Goal: Task Accomplishment & Management: Manage account settings

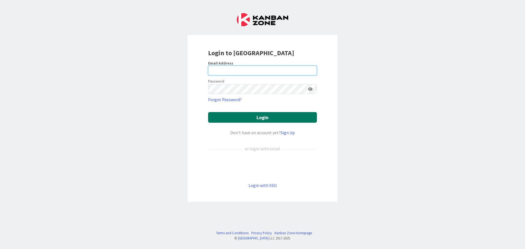
type input "[EMAIL_ADDRESS][DOMAIN_NAME]"
click at [255, 119] on button "Login" at bounding box center [262, 117] width 109 height 11
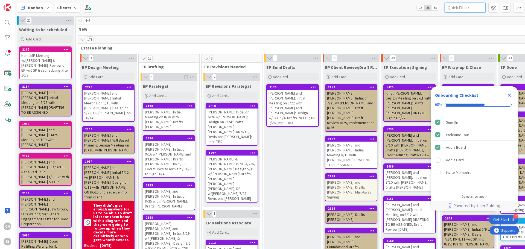
click at [460, 7] on input "text" at bounding box center [465, 8] width 41 height 10
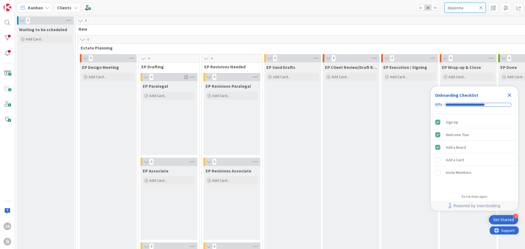
type input "dayanna"
click at [511, 95] on icon "Close Checklist" at bounding box center [509, 95] width 7 height 7
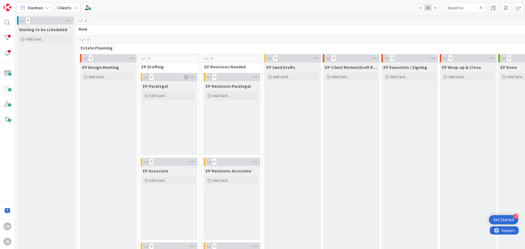
click at [481, 8] on icon at bounding box center [481, 7] width 4 height 5
click at [461, 9] on input "text" at bounding box center [465, 8] width 41 height 10
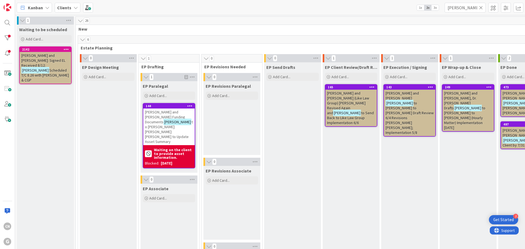
click at [408, 109] on span "to [PERSON_NAME] to [PERSON_NAME] Draft Review 6/4 Revisions [PERSON_NAME] [PER…" at bounding box center [410, 118] width 48 height 34
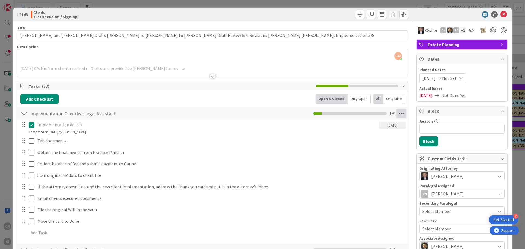
click at [400, 113] on icon at bounding box center [402, 114] width 10 height 10
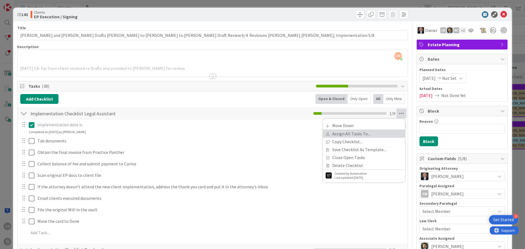
click at [345, 134] on link "Assign All Tasks To..." at bounding box center [364, 134] width 82 height 8
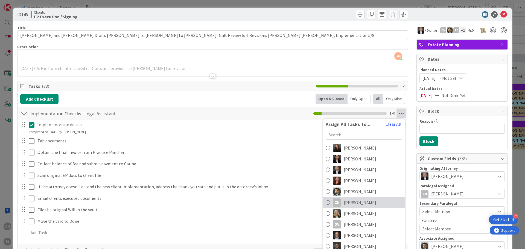
click at [347, 203] on span "[PERSON_NAME]" at bounding box center [360, 202] width 33 height 7
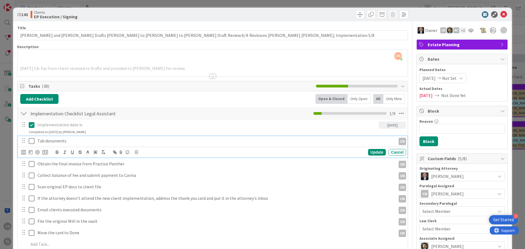
click at [31, 142] on icon at bounding box center [32, 141] width 6 height 7
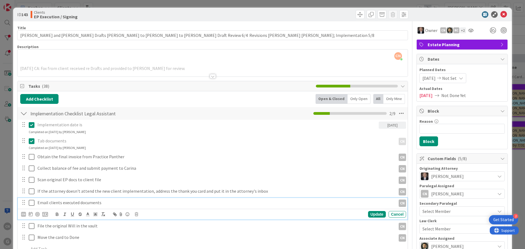
click at [103, 203] on p "Email clients executed documents" at bounding box center [215, 203] width 356 height 6
click at [22, 215] on div "CN" at bounding box center [23, 214] width 5 height 5
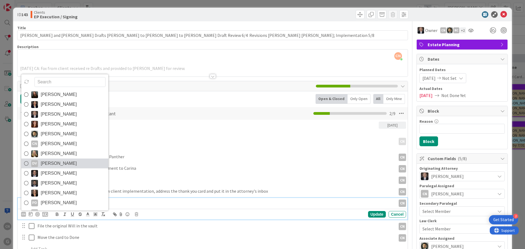
click at [54, 164] on span "[PERSON_NAME]" at bounding box center [59, 163] width 36 height 8
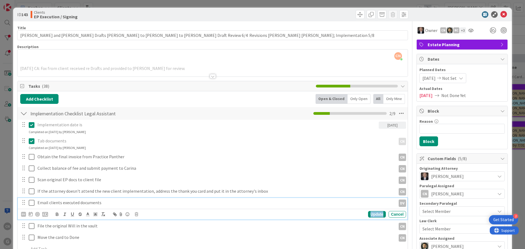
drag, startPoint x: 371, startPoint y: 215, endPoint x: 368, endPoint y: 217, distance: 3.3
click at [370, 215] on div "Update" at bounding box center [377, 214] width 18 height 7
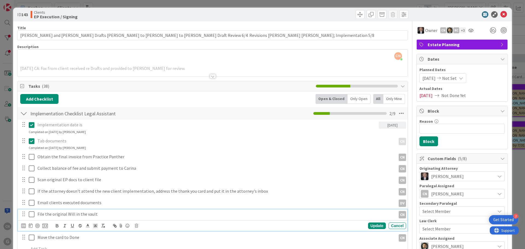
click at [111, 213] on p "File the original Will in the vault" at bounding box center [215, 214] width 356 height 6
click at [24, 226] on div "CN" at bounding box center [23, 225] width 5 height 5
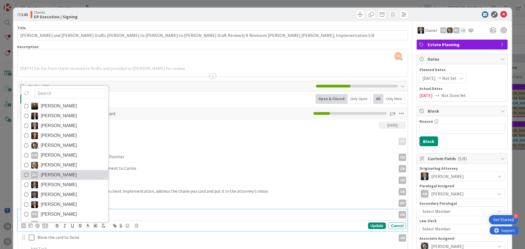
click at [55, 175] on span "[PERSON_NAME]" at bounding box center [59, 175] width 36 height 8
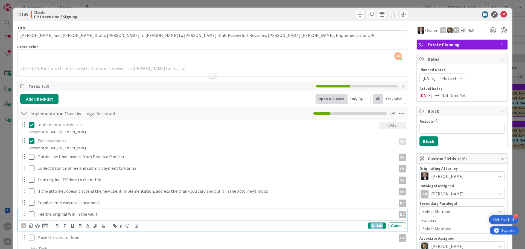
click at [372, 226] on div "Update" at bounding box center [377, 226] width 18 height 7
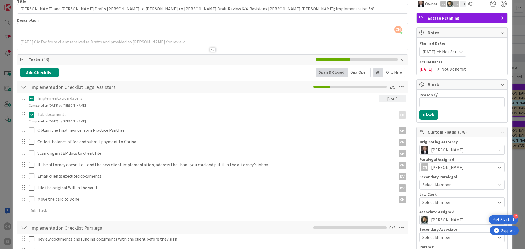
scroll to position [27, 0]
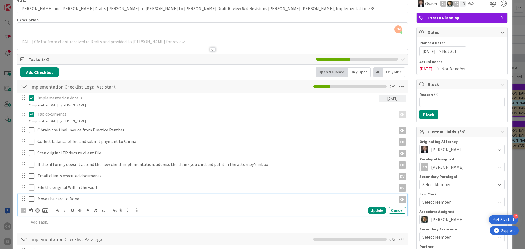
click at [91, 199] on p "Move the card to Done" at bounding box center [215, 199] width 356 height 6
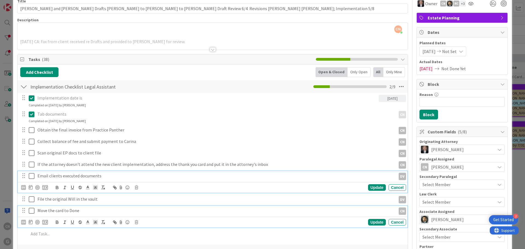
click at [105, 175] on p "Email clients executed documents" at bounding box center [215, 176] width 356 height 6
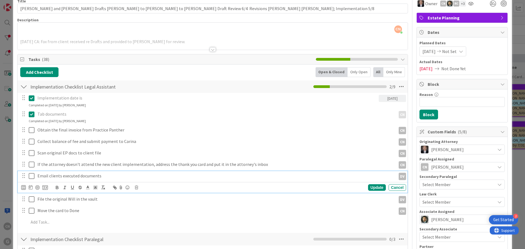
click at [183, 229] on div "Implementation date is [DATE] Update Cancel Completed on [DATE] by [PERSON_NAME…" at bounding box center [212, 161] width 385 height 136
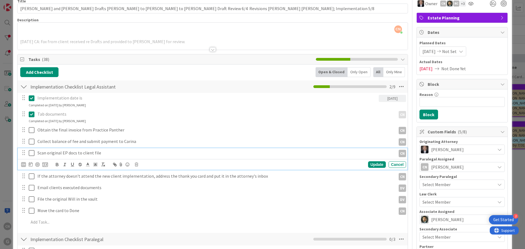
click at [105, 153] on p "Scan original EP docs to client file" at bounding box center [215, 153] width 356 height 6
click at [24, 165] on div "CN" at bounding box center [23, 164] width 5 height 5
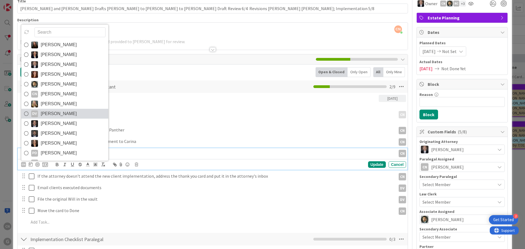
click at [50, 113] on span "[PERSON_NAME]" at bounding box center [59, 114] width 36 height 8
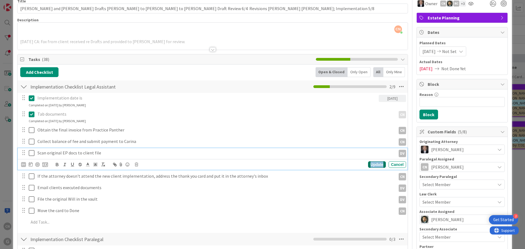
click at [371, 163] on div "Update" at bounding box center [377, 164] width 18 height 7
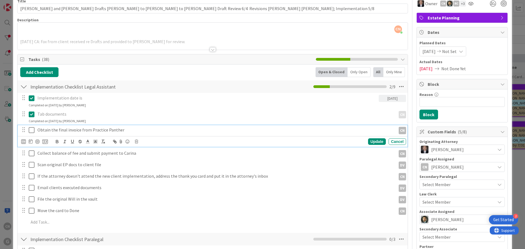
click at [32, 130] on icon at bounding box center [32, 130] width 6 height 7
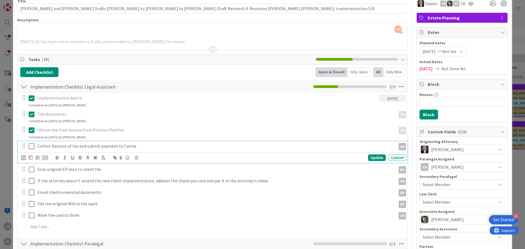
click at [31, 145] on icon at bounding box center [32, 146] width 6 height 7
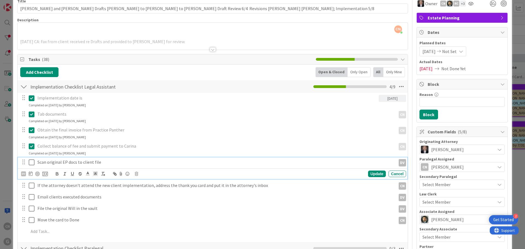
click at [33, 162] on icon at bounding box center [32, 162] width 6 height 7
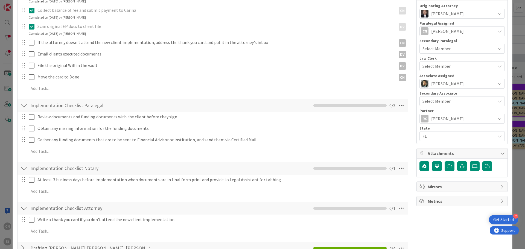
scroll to position [163, 0]
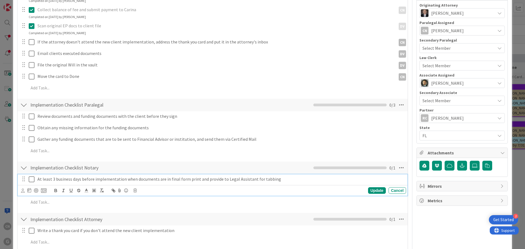
drag, startPoint x: 30, startPoint y: 180, endPoint x: 30, endPoint y: 183, distance: 3.0
click at [30, 180] on icon at bounding box center [32, 179] width 6 height 7
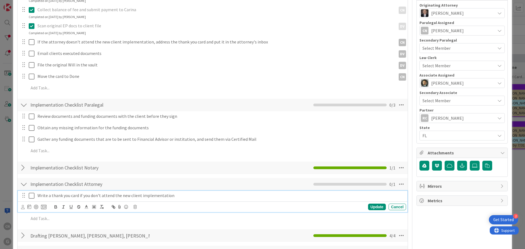
click at [30, 197] on icon at bounding box center [32, 196] width 6 height 7
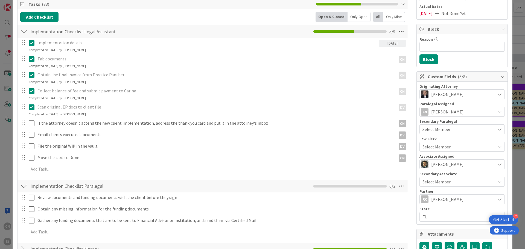
scroll to position [82, 0]
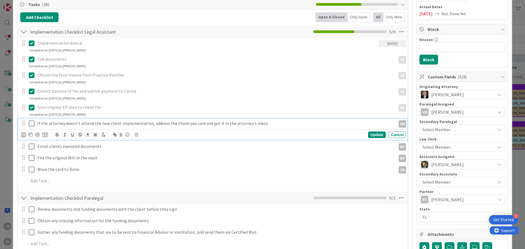
drag, startPoint x: 31, startPoint y: 125, endPoint x: 31, endPoint y: 135, distance: 9.6
click at [31, 125] on icon at bounding box center [32, 123] width 6 height 7
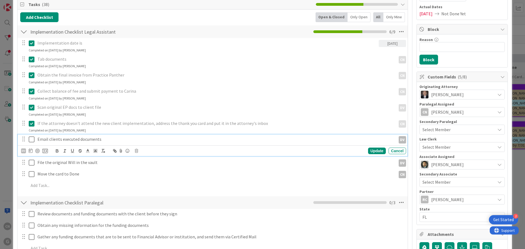
click at [31, 136] on icon at bounding box center [32, 139] width 6 height 7
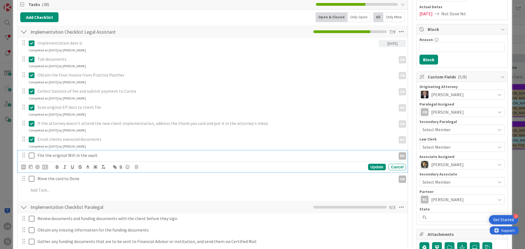
click at [30, 153] on icon at bounding box center [32, 155] width 6 height 7
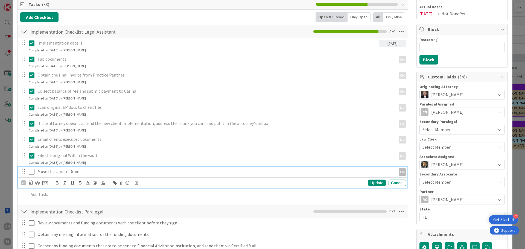
click at [31, 172] on icon at bounding box center [32, 171] width 6 height 7
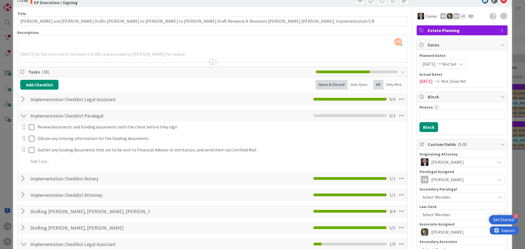
scroll to position [0, 0]
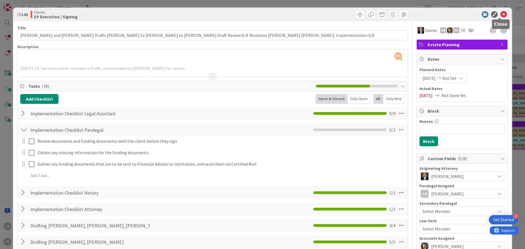
click at [500, 14] on icon at bounding box center [503, 14] width 7 height 7
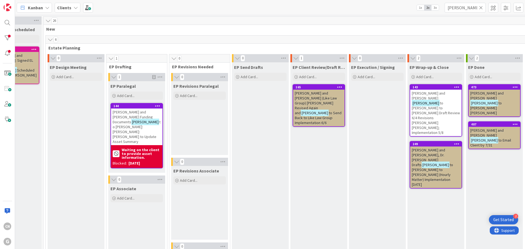
scroll to position [0, 34]
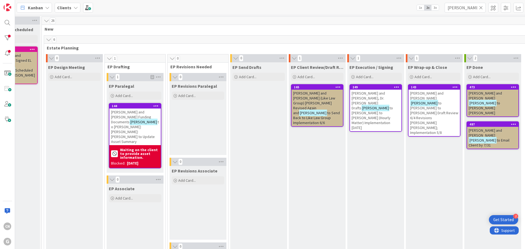
click at [431, 105] on span "to [PERSON_NAME] to [PERSON_NAME] Draft Review 6/4 Revisions [PERSON_NAME] [PER…" at bounding box center [434, 118] width 48 height 34
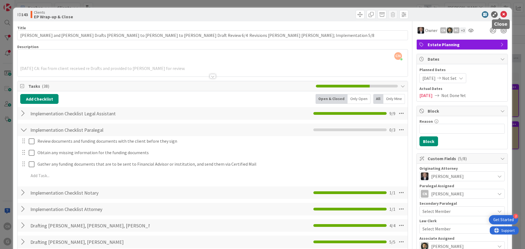
click at [500, 14] on icon at bounding box center [503, 14] width 7 height 7
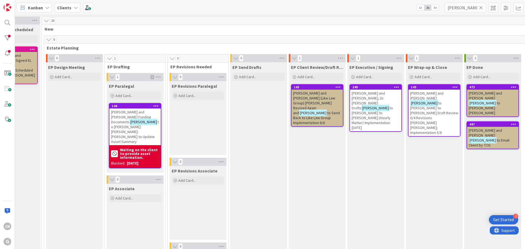
click at [324, 110] on span "to Send Back to Like Law Group Implementation 6/6" at bounding box center [316, 117] width 47 height 15
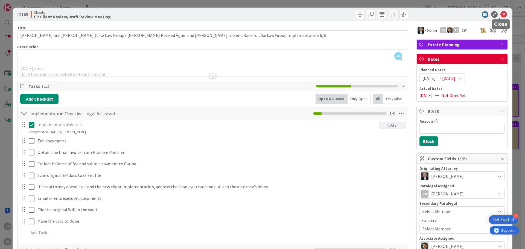
click at [500, 15] on icon at bounding box center [503, 14] width 7 height 7
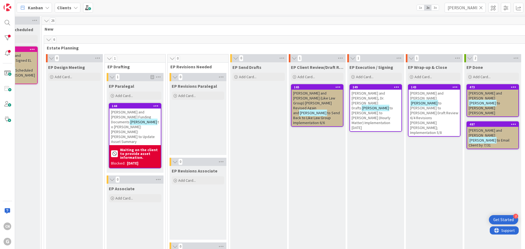
click at [374, 106] on span "to [PERSON_NAME] to [PERSON_NAME] (Hourly Matter) Implementation [DATE]" at bounding box center [372, 118] width 41 height 25
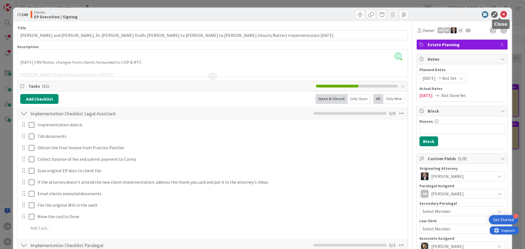
click at [500, 14] on icon at bounding box center [503, 14] width 7 height 7
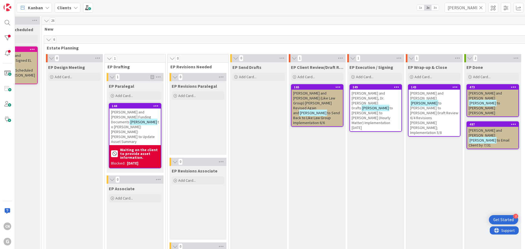
click at [429, 107] on span "to [PERSON_NAME] to [PERSON_NAME] Draft Review 6/4 Revisions [PERSON_NAME] [PER…" at bounding box center [434, 118] width 48 height 34
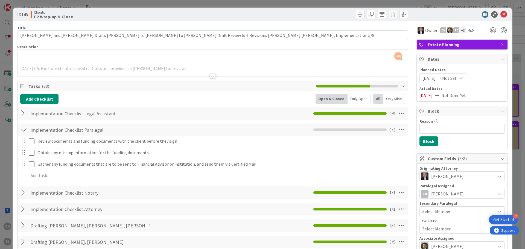
click at [20, 113] on div at bounding box center [23, 114] width 7 height 10
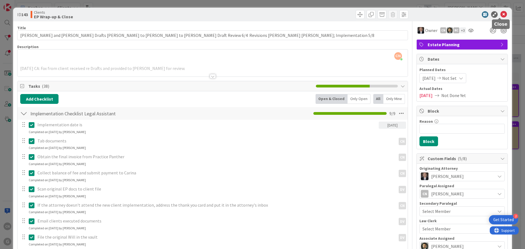
drag, startPoint x: 499, startPoint y: 14, endPoint x: 506, endPoint y: 37, distance: 24.1
click at [500, 14] on icon at bounding box center [503, 14] width 7 height 7
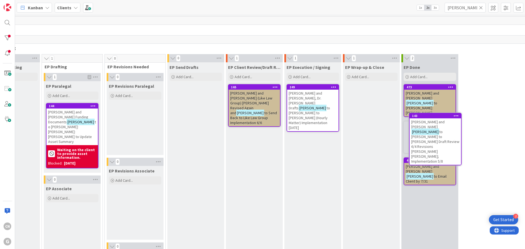
scroll to position [0, 98]
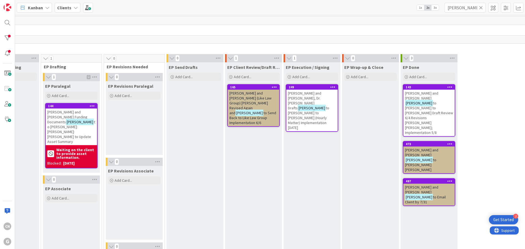
click at [420, 103] on span "to [PERSON_NAME] to [PERSON_NAME] Draft Review 6/4 Revisions [PERSON_NAME] [PER…" at bounding box center [429, 118] width 48 height 34
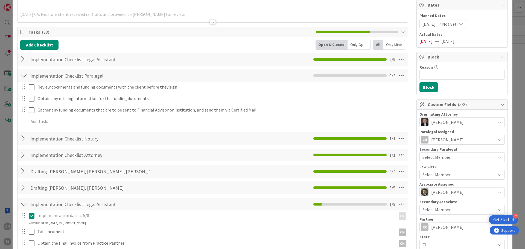
scroll to position [54, 0]
click at [22, 59] on div at bounding box center [23, 59] width 7 height 10
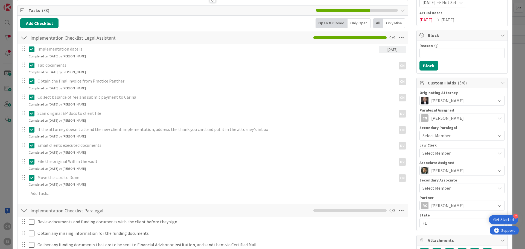
scroll to position [0, 0]
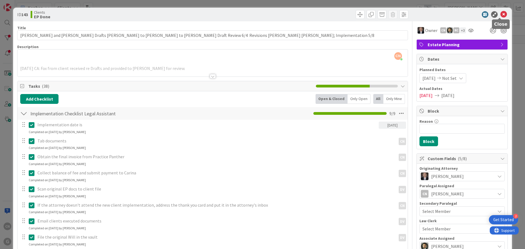
click at [500, 14] on icon at bounding box center [503, 14] width 7 height 7
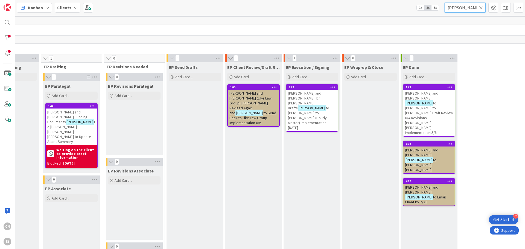
drag, startPoint x: 468, startPoint y: 8, endPoint x: 425, endPoint y: 8, distance: 42.7
click at [425, 8] on div "Kanban Clients 1x 2x 3x [PERSON_NAME]" at bounding box center [270, 7] width 510 height 15
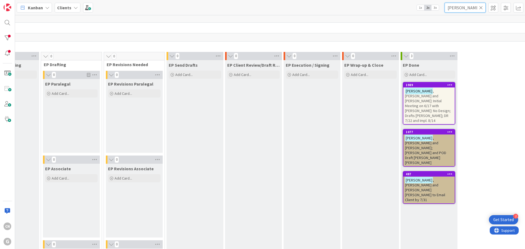
scroll to position [0, 98]
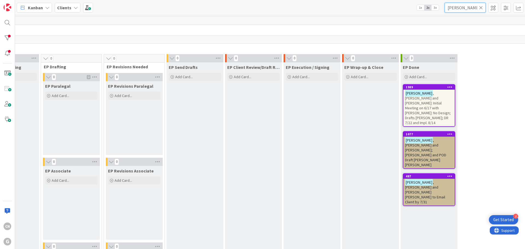
drag, startPoint x: 470, startPoint y: 8, endPoint x: 380, endPoint y: 22, distance: 91.3
click at [383, 19] on div "Kanban Clients 1x 2x 3x [PERSON_NAME] 0 Waiting to be scheduled Add Card... 3 N…" at bounding box center [270, 124] width 510 height 249
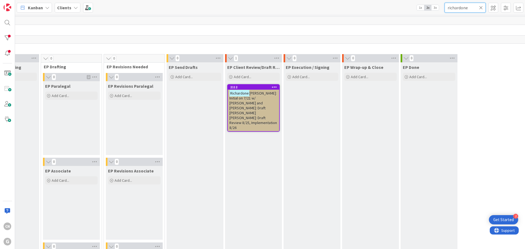
type input "richardone"
click at [244, 111] on span "[PERSON_NAME]: Initial on 7/21 w/ [PERSON_NAME] and [PERSON_NAME]: Draft [PERSO…" at bounding box center [253, 110] width 48 height 39
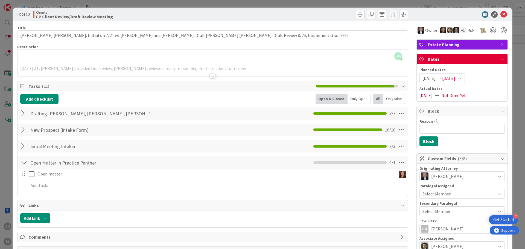
click at [75, 61] on div "CN [PERSON_NAME] just joined [DATE] JT: [PERSON_NAME] provided first review, [P…" at bounding box center [213, 62] width 390 height 27
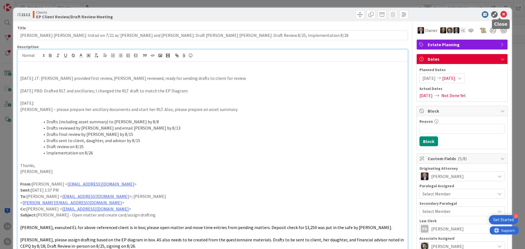
click at [500, 14] on icon at bounding box center [503, 14] width 7 height 7
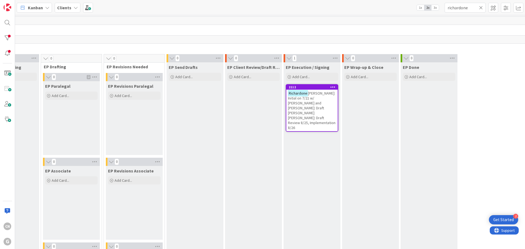
click at [310, 98] on span "[PERSON_NAME]: Initial on 7/21 w/ [PERSON_NAME] and [PERSON_NAME]: Draft [PERSO…" at bounding box center [312, 110] width 48 height 39
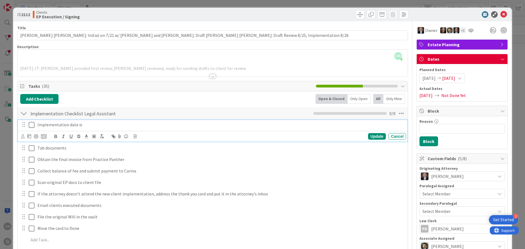
click at [93, 123] on p "Implementation date is" at bounding box center [220, 125] width 366 height 6
click at [22, 139] on div at bounding box center [23, 136] width 4 height 6
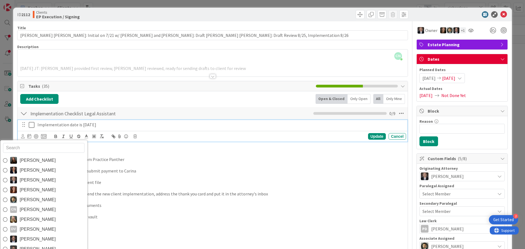
click at [29, 211] on span "[PERSON_NAME]" at bounding box center [38, 210] width 36 height 8
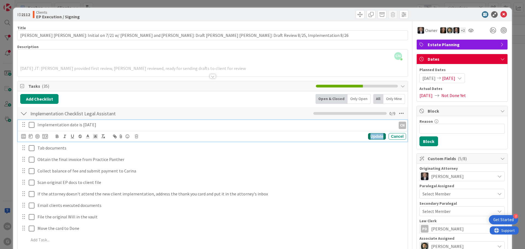
click at [369, 139] on div "Update" at bounding box center [377, 136] width 18 height 7
click at [31, 126] on icon at bounding box center [32, 125] width 6 height 7
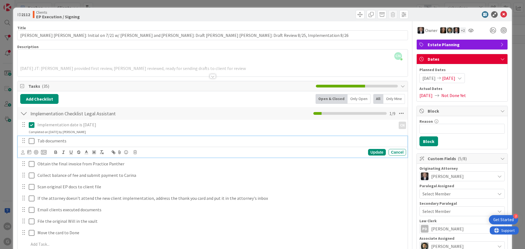
click at [80, 140] on p "Tab documents" at bounding box center [220, 141] width 366 height 6
click at [23, 153] on icon at bounding box center [23, 152] width 4 height 4
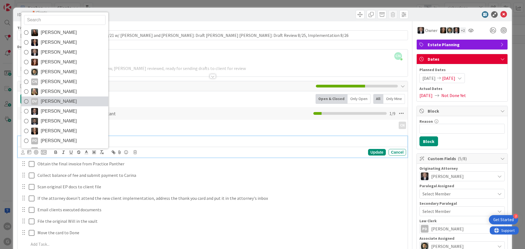
click at [51, 100] on span "[PERSON_NAME]" at bounding box center [59, 101] width 36 height 8
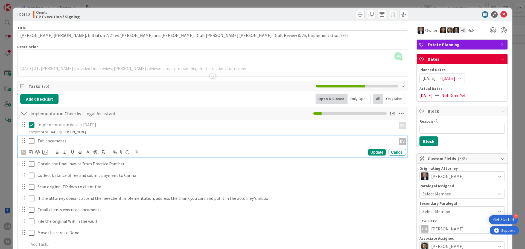
click at [78, 143] on p "Tab documents" at bounding box center [215, 141] width 356 height 6
click at [33, 142] on icon at bounding box center [32, 141] width 6 height 7
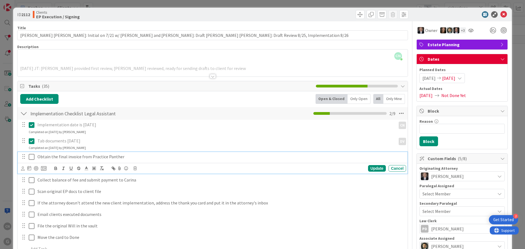
click at [32, 156] on icon at bounding box center [32, 157] width 6 height 7
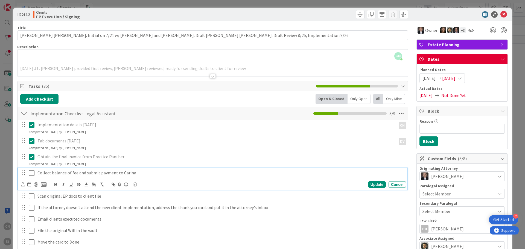
click at [32, 174] on icon at bounding box center [32, 173] width 6 height 7
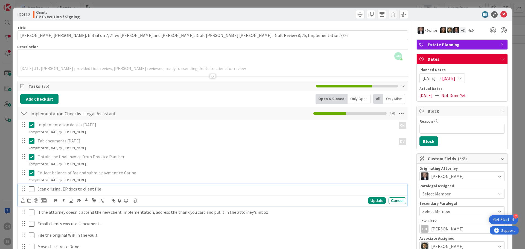
click at [32, 189] on icon at bounding box center [32, 189] width 6 height 7
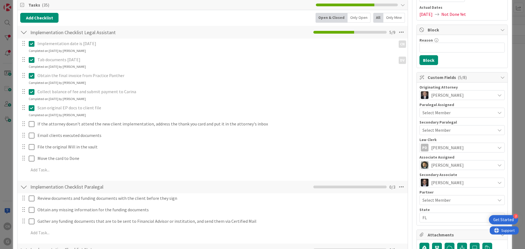
scroll to position [81, 0]
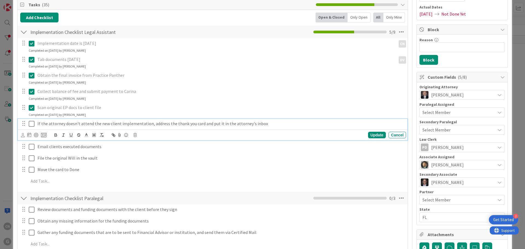
click at [32, 124] on icon at bounding box center [32, 124] width 6 height 7
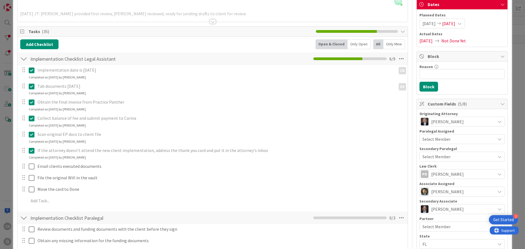
scroll to position [54, 0]
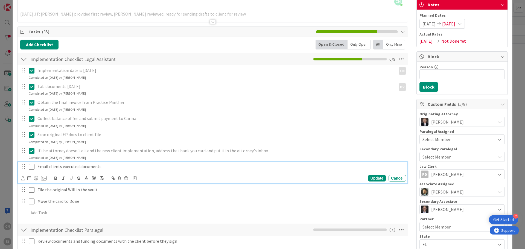
click at [109, 167] on p "Email clients executed documents" at bounding box center [220, 167] width 366 height 6
click at [22, 180] on div at bounding box center [23, 178] width 4 height 6
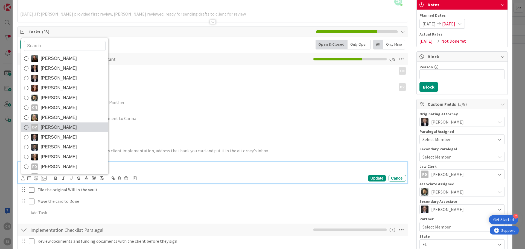
click at [50, 126] on span "[PERSON_NAME]" at bounding box center [59, 127] width 36 height 8
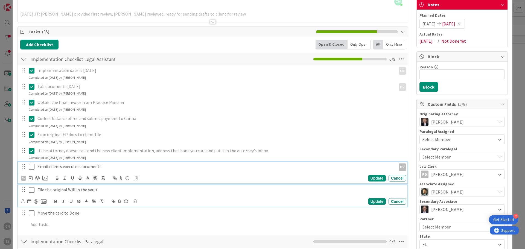
click at [104, 191] on p "File the original Will in the vault" at bounding box center [220, 190] width 366 height 6
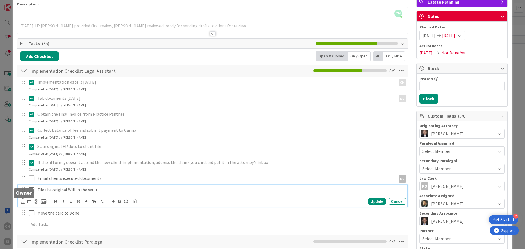
click at [23, 202] on icon at bounding box center [23, 202] width 4 height 4
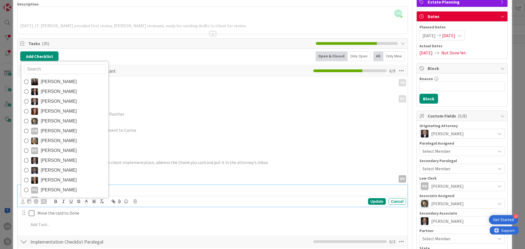
click at [53, 151] on span "[PERSON_NAME]" at bounding box center [59, 151] width 36 height 8
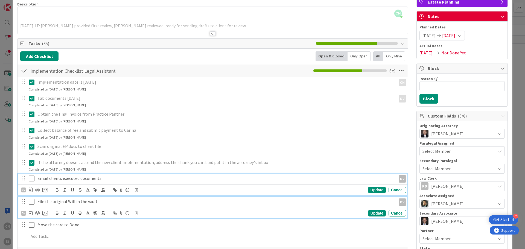
click at [32, 178] on icon at bounding box center [32, 178] width 6 height 7
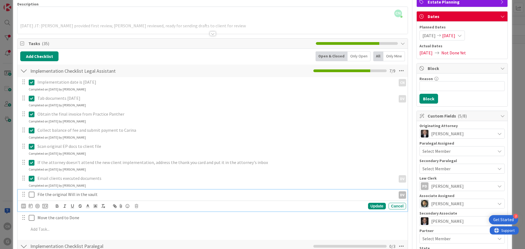
click at [31, 192] on icon at bounding box center [32, 194] width 6 height 7
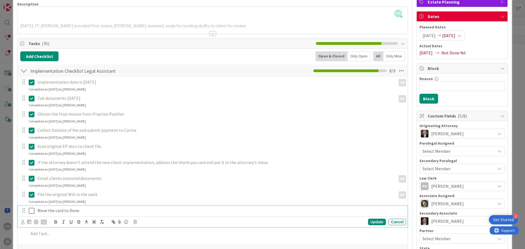
click at [33, 212] on icon at bounding box center [32, 211] width 6 height 7
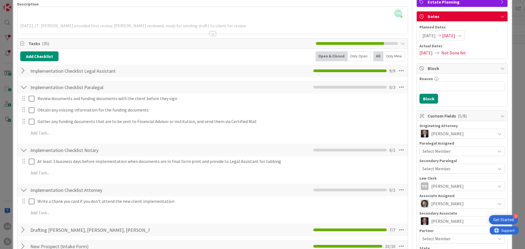
click at [24, 89] on div at bounding box center [23, 87] width 7 height 10
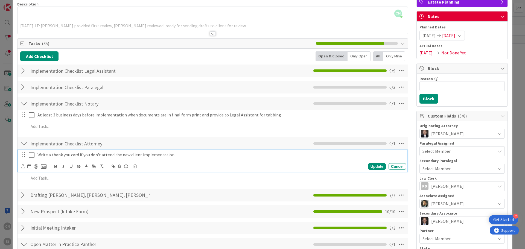
click at [31, 156] on icon at bounding box center [32, 155] width 6 height 7
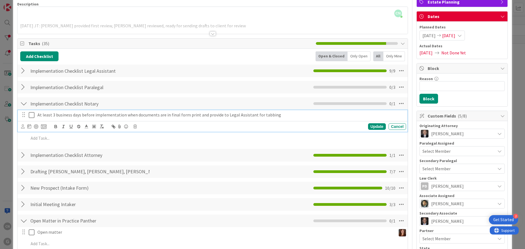
click at [32, 115] on icon at bounding box center [32, 115] width 6 height 7
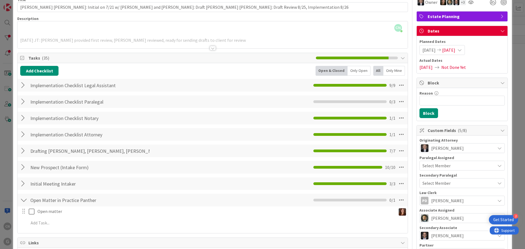
scroll to position [0, 0]
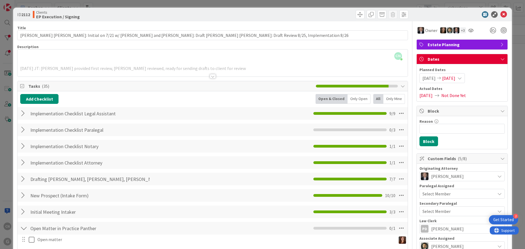
click at [96, 61] on div "CN [PERSON_NAME] just joined [DATE] JT: [PERSON_NAME] provided first review, [P…" at bounding box center [213, 62] width 390 height 27
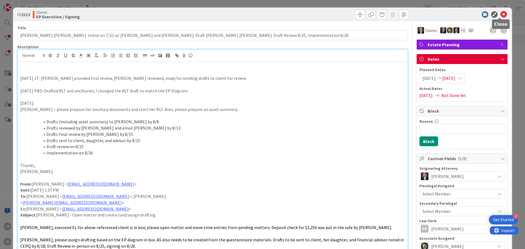
drag, startPoint x: 499, startPoint y: 15, endPoint x: 498, endPoint y: 22, distance: 6.8
click at [500, 15] on icon at bounding box center [503, 14] width 7 height 7
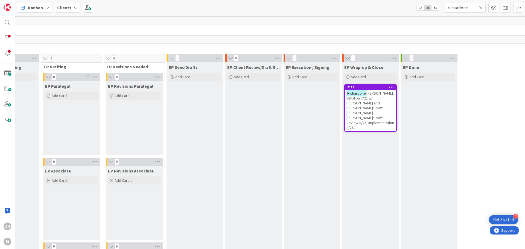
click at [355, 103] on span "[PERSON_NAME]: Initial on 7/21 w/ [PERSON_NAME] and [PERSON_NAME]: Draft [PERSO…" at bounding box center [370, 110] width 48 height 39
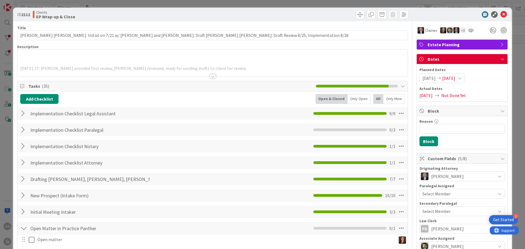
click at [26, 61] on div "[DATE] JT: [PERSON_NAME] provided first review, [PERSON_NAME] reviewed, ready f…" at bounding box center [213, 62] width 390 height 27
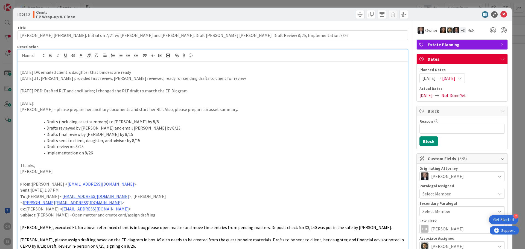
drag, startPoint x: 305, startPoint y: 118, endPoint x: 315, endPoint y: 114, distance: 10.8
click at [305, 117] on p at bounding box center [212, 116] width 385 height 6
click at [500, 15] on icon at bounding box center [503, 14] width 7 height 7
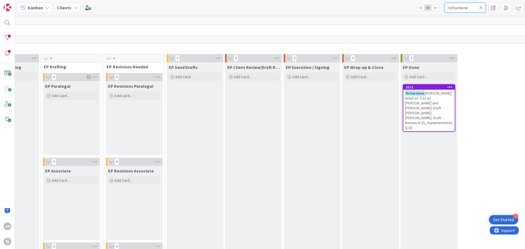
drag, startPoint x: 472, startPoint y: 10, endPoint x: 412, endPoint y: 10, distance: 60.2
click at [416, 11] on div "Kanban Clients 1x 2x 3x richardone" at bounding box center [270, 7] width 510 height 15
type input "[PERSON_NAME]"
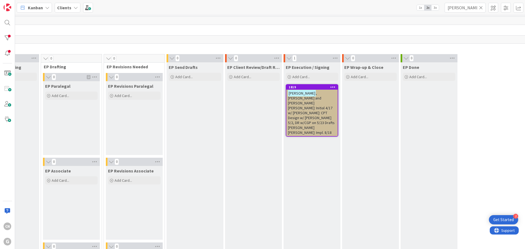
click at [304, 105] on span ", [PERSON_NAME] and [PERSON_NAME] [PERSON_NAME]: Initial 4/17 w/ [PERSON_NAME]:…" at bounding box center [311, 113] width 47 height 44
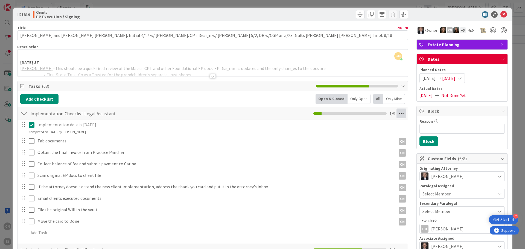
click at [397, 115] on icon at bounding box center [402, 114] width 10 height 10
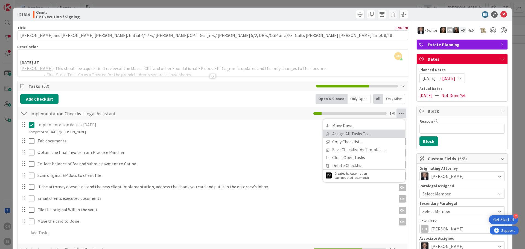
click at [346, 135] on link "Assign All Tasks To..." at bounding box center [364, 134] width 82 height 8
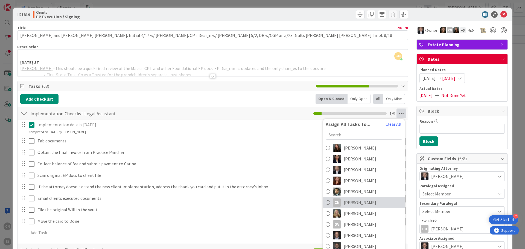
click at [351, 207] on link "CN [PERSON_NAME]" at bounding box center [364, 202] width 82 height 11
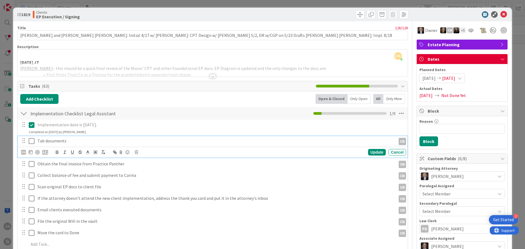
click at [84, 141] on p "Tab documents" at bounding box center [215, 141] width 356 height 6
click at [24, 151] on div "CN" at bounding box center [23, 152] width 5 height 5
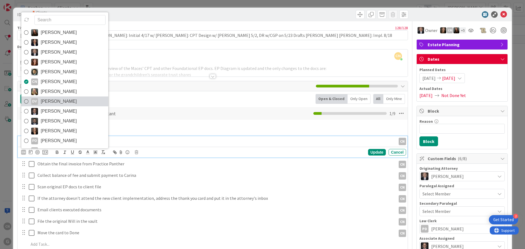
click at [63, 101] on span "[PERSON_NAME]" at bounding box center [59, 101] width 36 height 8
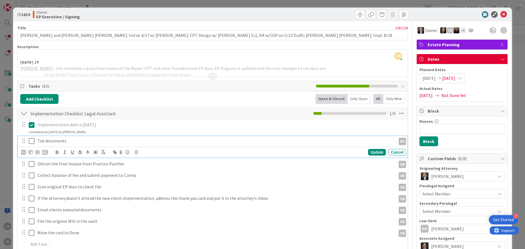
click at [32, 141] on icon at bounding box center [32, 141] width 6 height 7
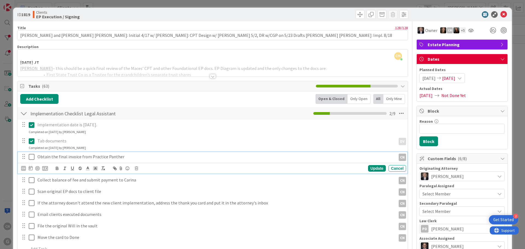
click at [32, 157] on icon at bounding box center [32, 157] width 6 height 7
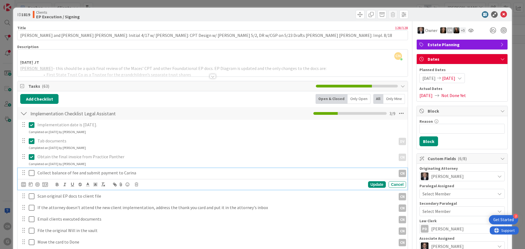
drag, startPoint x: 31, startPoint y: 173, endPoint x: 30, endPoint y: 177, distance: 4.2
click at [31, 173] on icon at bounding box center [32, 173] width 6 height 7
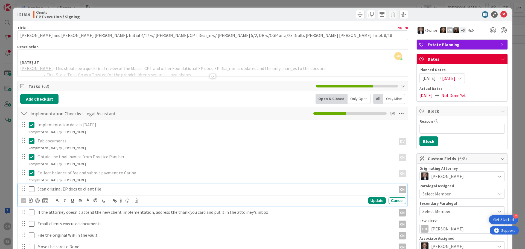
click at [117, 188] on p "Scan original EP docs to client file" at bounding box center [215, 189] width 356 height 6
click at [22, 200] on div "CN" at bounding box center [23, 200] width 5 height 5
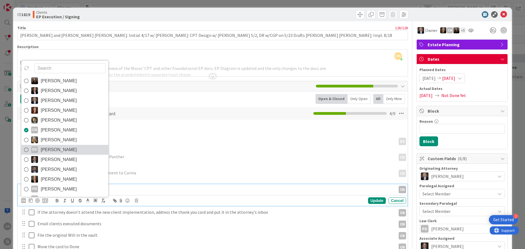
scroll to position [0, 98]
click at [51, 150] on span "[PERSON_NAME]" at bounding box center [59, 150] width 36 height 8
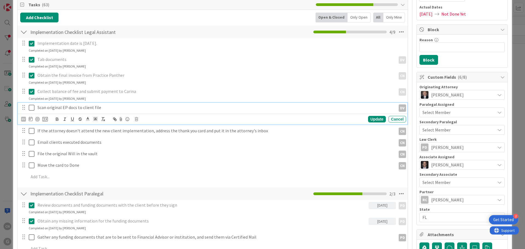
scroll to position [82, 0]
click at [32, 107] on icon at bounding box center [32, 107] width 6 height 7
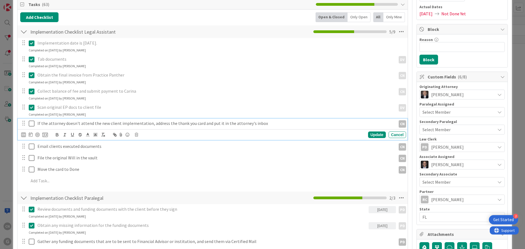
click at [31, 125] on icon at bounding box center [32, 123] width 6 height 7
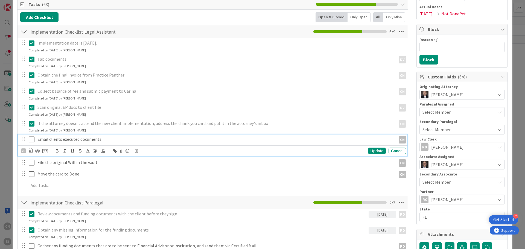
click at [104, 140] on p "Email clients executed documents" at bounding box center [215, 139] width 356 height 6
click at [23, 152] on div "CN" at bounding box center [23, 150] width 5 height 5
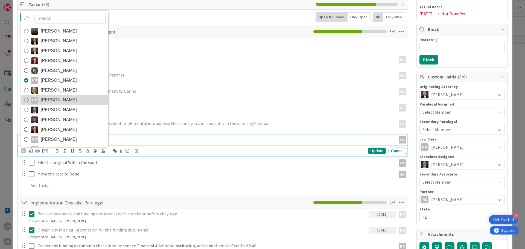
drag, startPoint x: 52, startPoint y: 101, endPoint x: 53, endPoint y: 107, distance: 5.6
click at [52, 101] on span "[PERSON_NAME]" at bounding box center [59, 100] width 36 height 8
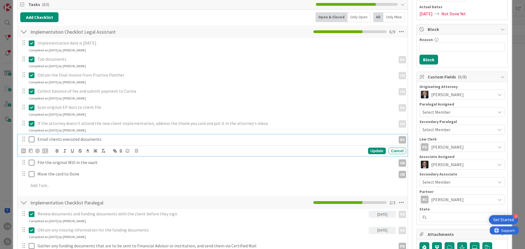
click at [32, 140] on icon at bounding box center [32, 139] width 6 height 7
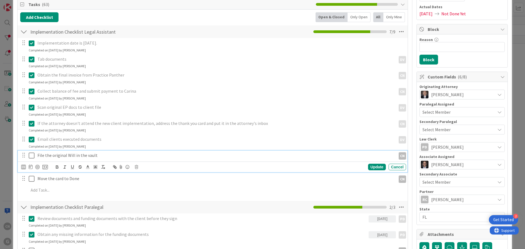
click at [97, 156] on p "File the original Will in the vault" at bounding box center [215, 155] width 356 height 6
click at [21, 168] on div "CN" at bounding box center [23, 167] width 5 height 5
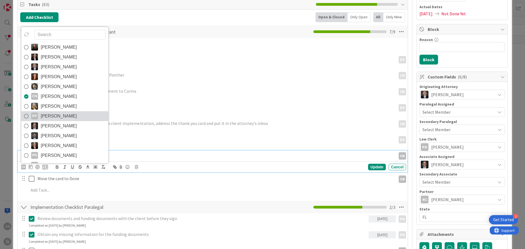
click at [59, 118] on span "[PERSON_NAME]" at bounding box center [59, 116] width 36 height 8
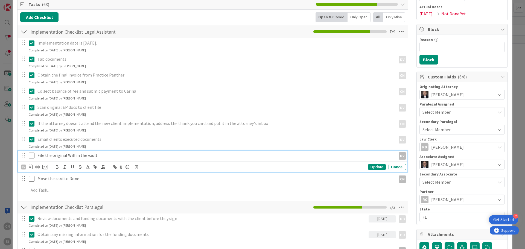
click at [33, 155] on icon at bounding box center [32, 155] width 6 height 7
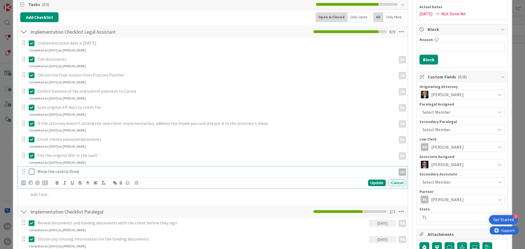
click at [31, 173] on icon at bounding box center [32, 171] width 6 height 7
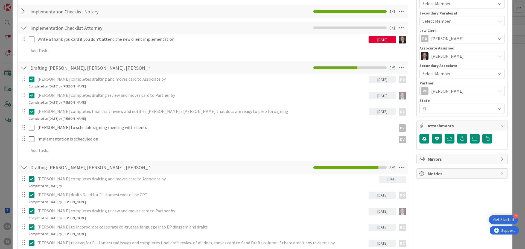
scroll to position [191, 0]
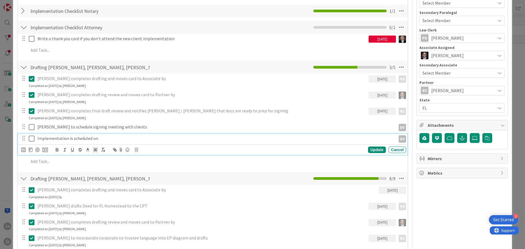
click at [118, 139] on p "Implementation is scheduled on" at bounding box center [215, 138] width 356 height 6
click at [31, 140] on icon at bounding box center [32, 138] width 6 height 7
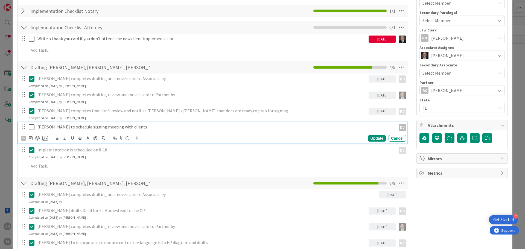
click at [31, 127] on icon at bounding box center [32, 127] width 6 height 7
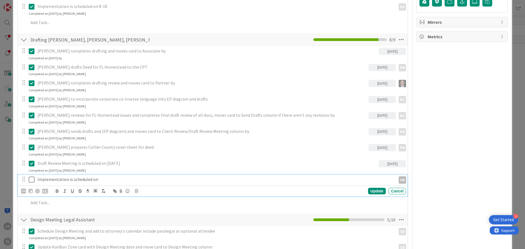
scroll to position [328, 0]
click at [114, 181] on p "Implementation is scheduled on" at bounding box center [215, 179] width 356 height 6
click at [32, 180] on icon at bounding box center [32, 179] width 6 height 7
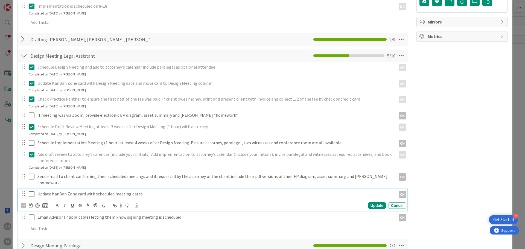
click at [31, 191] on icon at bounding box center [32, 194] width 6 height 7
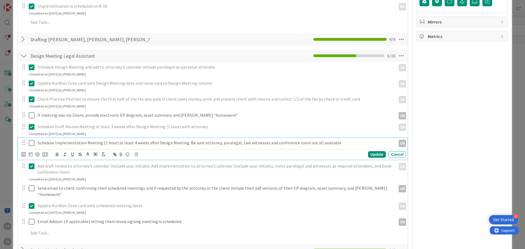
click at [30, 145] on icon at bounding box center [32, 143] width 6 height 7
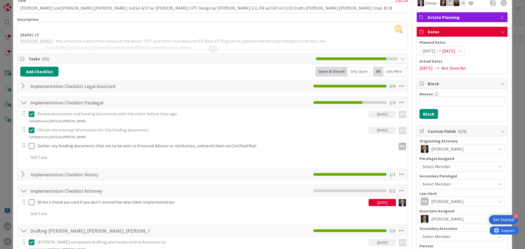
scroll to position [27, 0]
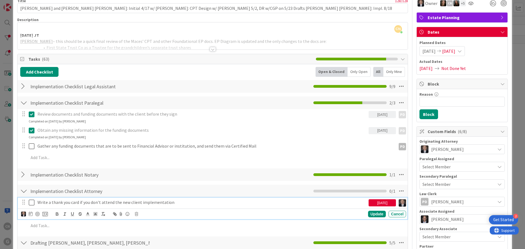
click at [33, 203] on icon at bounding box center [32, 202] width 6 height 7
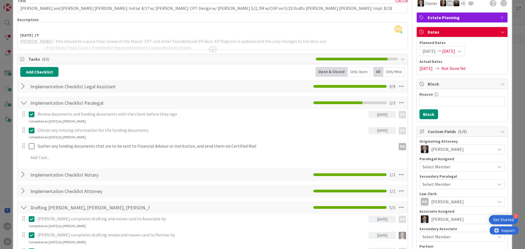
click at [26, 104] on div at bounding box center [23, 103] width 7 height 10
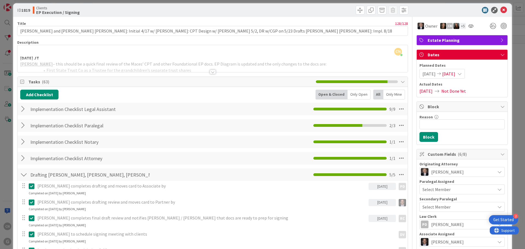
scroll to position [0, 0]
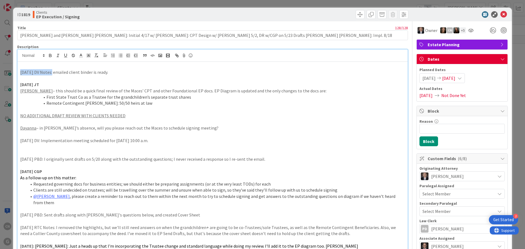
drag, startPoint x: 50, startPoint y: 73, endPoint x: 16, endPoint y: 74, distance: 34.2
click at [51, 56] on icon "button" at bounding box center [50, 56] width 2 height 1
click at [112, 77] on p at bounding box center [212, 78] width 385 height 6
click at [500, 14] on icon at bounding box center [503, 14] width 7 height 7
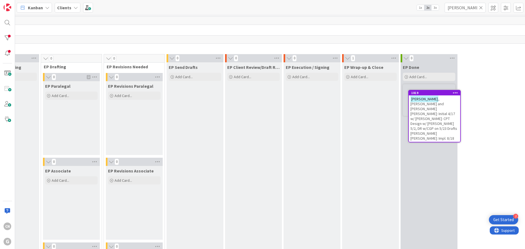
scroll to position [0, 99]
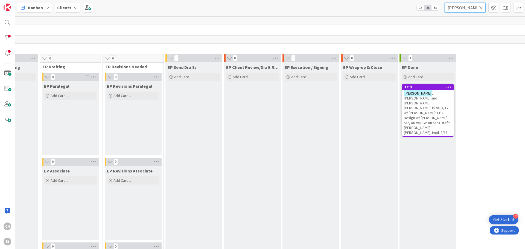
drag, startPoint x: 465, startPoint y: 6, endPoint x: 425, endPoint y: 9, distance: 40.3
click at [425, 9] on div "Kanban Clients 1x 2x 3x mace" at bounding box center [270, 7] width 510 height 15
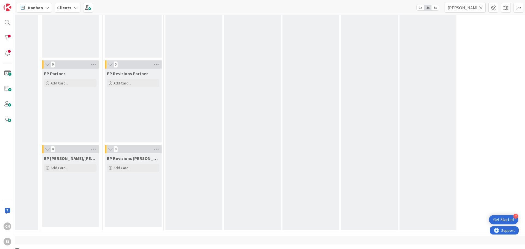
scroll to position [39, 99]
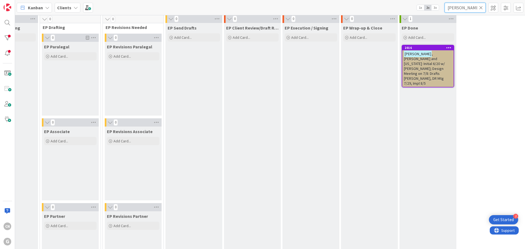
drag, startPoint x: 465, startPoint y: 7, endPoint x: 433, endPoint y: 8, distance: 32.0
click at [433, 8] on div "Kanban Clients 1x 2x 3x defillippo" at bounding box center [270, 7] width 510 height 15
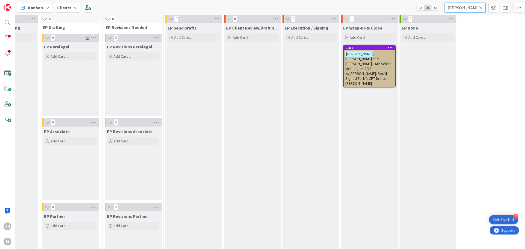
type input "deangelis"
click at [359, 63] on span ", John and Kelly: LMP Select Meeting on 2/28 w/Brad: Rec'd Signed EL 4/4: CPT D…" at bounding box center [368, 68] width 46 height 34
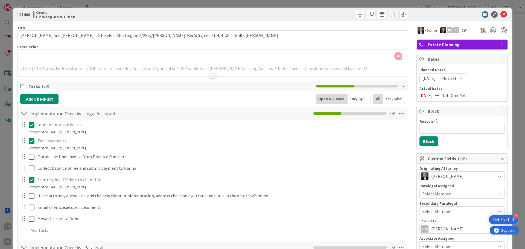
click at [155, 65] on div at bounding box center [213, 70] width 390 height 14
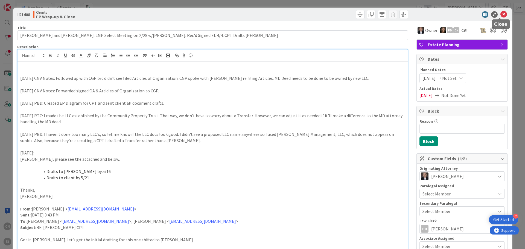
click at [502, 16] on icon at bounding box center [503, 14] width 7 height 7
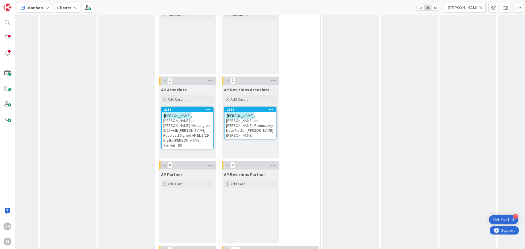
scroll to position [464, 99]
click at [190, 129] on span ", John and Kelly: Meeting on 8/26 with Brad: Received Signed AP EL 8/29: Drafts…" at bounding box center [186, 130] width 46 height 34
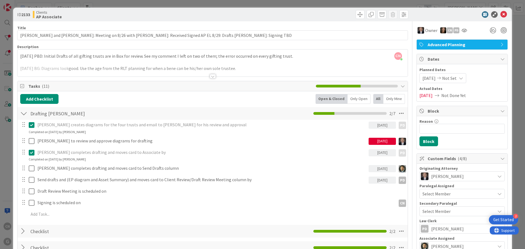
click at [19, 55] on div "CN Cindy Negron Vitilio just joined 9/18/2025 PBD: Initial Drafts of all giftin…" at bounding box center [213, 62] width 390 height 27
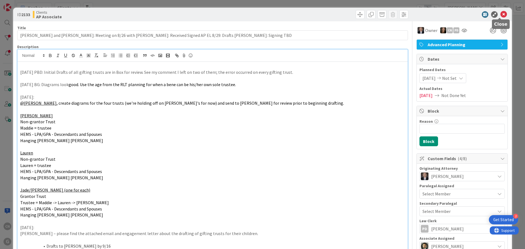
click at [500, 15] on icon at bounding box center [503, 14] width 7 height 7
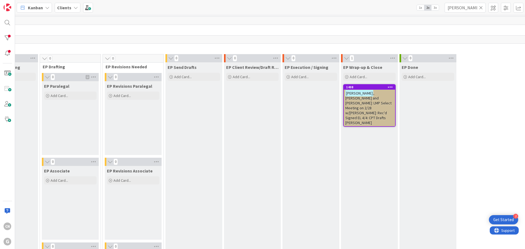
click at [370, 98] on span ", John and Kelly: LMP Select Meeting on 2/28 w/Brad: Rec'd Signed EL 4/4: CPT D…" at bounding box center [368, 108] width 46 height 34
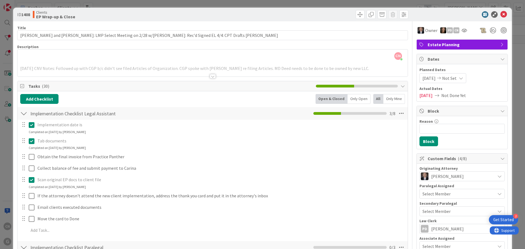
click at [29, 126] on icon at bounding box center [32, 125] width 6 height 7
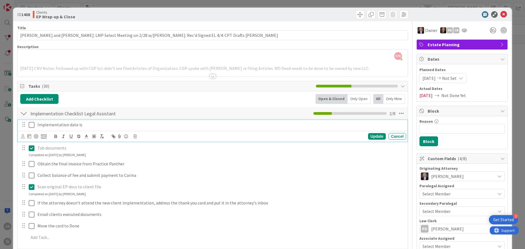
click at [97, 126] on p "Implementation date is" at bounding box center [220, 125] width 366 height 6
click at [30, 126] on icon at bounding box center [32, 125] width 6 height 7
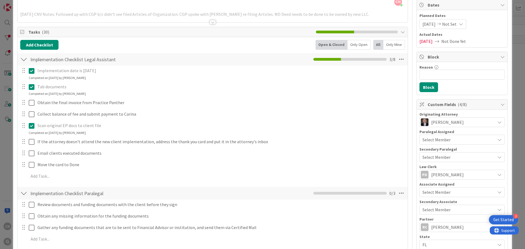
scroll to position [54, 0]
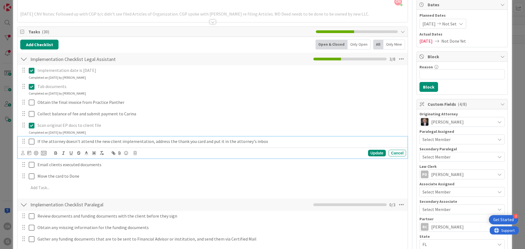
click at [278, 138] on div "If the attorney doesn't attend the new client implementation, address the thank…" at bounding box center [220, 142] width 371 height 10
click at [136, 153] on icon at bounding box center [134, 153] width 3 height 4
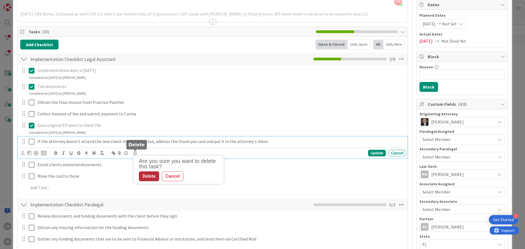
click at [149, 174] on div "Delete" at bounding box center [149, 176] width 20 height 10
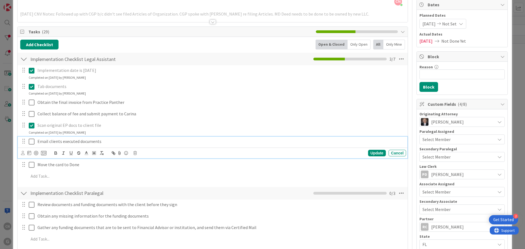
click at [108, 139] on p "Email clients executed documents" at bounding box center [220, 141] width 366 height 6
click at [21, 153] on icon at bounding box center [23, 153] width 4 height 4
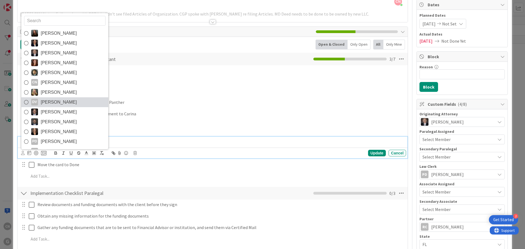
click at [57, 101] on span "[PERSON_NAME]" at bounding box center [59, 102] width 36 height 8
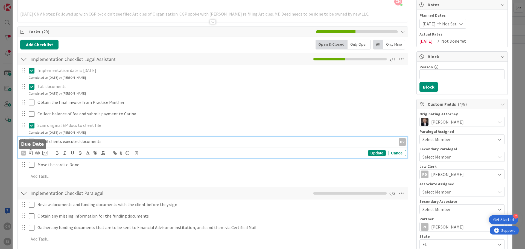
click at [31, 153] on icon at bounding box center [31, 153] width 4 height 4
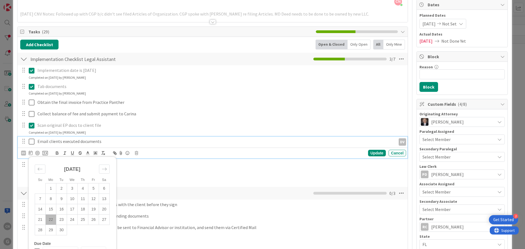
click at [51, 220] on td "22" at bounding box center [51, 219] width 11 height 10
type input "[DATE]"
drag, startPoint x: 373, startPoint y: 152, endPoint x: 253, endPoint y: 174, distance: 122.0
click at [372, 152] on div "Update" at bounding box center [377, 153] width 18 height 7
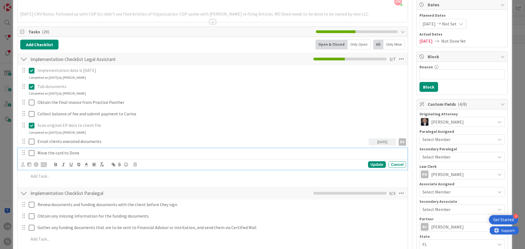
click at [90, 151] on p "Move the card to Done" at bounding box center [220, 153] width 366 height 6
click at [23, 165] on icon at bounding box center [23, 164] width 4 height 4
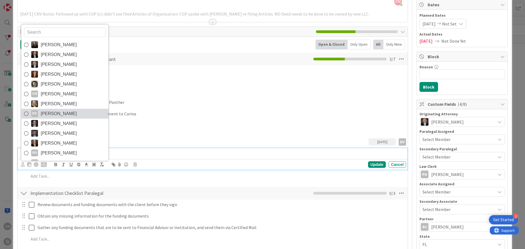
drag, startPoint x: 62, startPoint y: 115, endPoint x: 43, endPoint y: 153, distance: 42.4
click at [62, 115] on span "[PERSON_NAME]" at bounding box center [59, 114] width 36 height 8
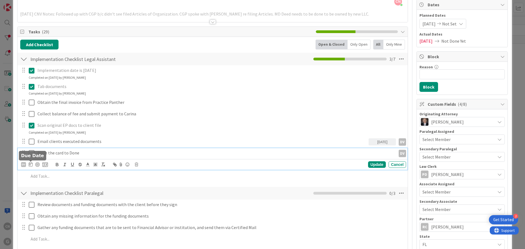
click at [31, 165] on icon at bounding box center [31, 164] width 4 height 4
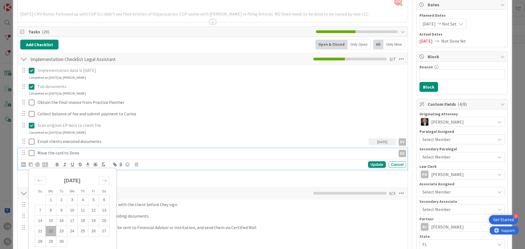
click at [52, 232] on td "22" at bounding box center [51, 231] width 11 height 10
type input "[DATE]"
click at [371, 164] on div "Update" at bounding box center [377, 164] width 18 height 7
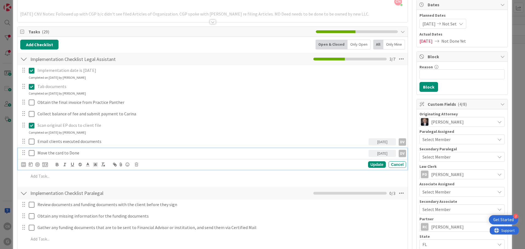
click at [82, 153] on p "Move the card to Done" at bounding box center [201, 153] width 329 height 6
click at [398, 60] on icon at bounding box center [402, 59] width 10 height 10
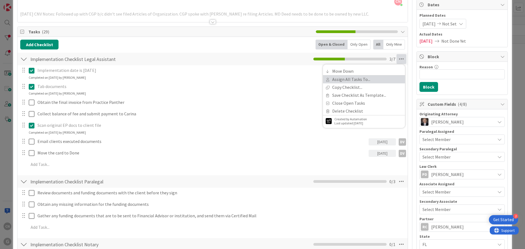
click at [355, 81] on link "Assign All Tasks To..." at bounding box center [364, 79] width 82 height 8
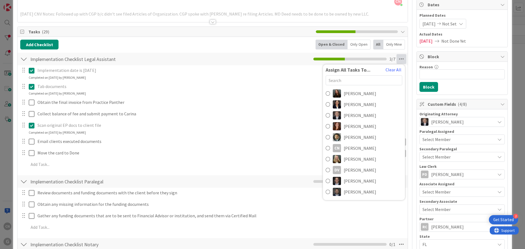
click at [241, 79] on div "Implementation date is 6.23.25 Update Cancel Completed on 09/22/2025 by Cindy N…" at bounding box center [213, 73] width 390 height 14
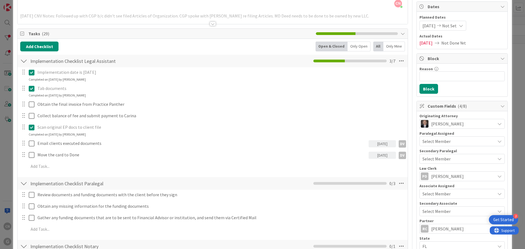
scroll to position [55, 0]
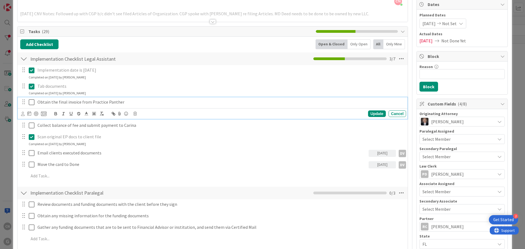
click at [140, 102] on p "Obtain the final invoice from Practice Panther" at bounding box center [220, 102] width 366 height 6
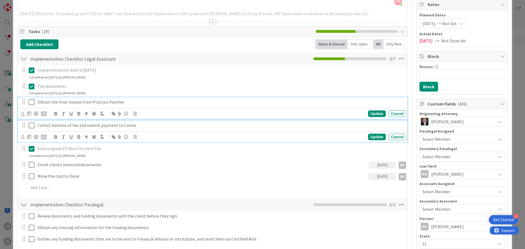
click at [190, 129] on div "Collect balance of fee and submit payment to Carina" at bounding box center [220, 126] width 371 height 10
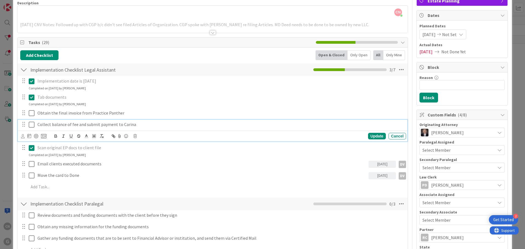
scroll to position [0, 0]
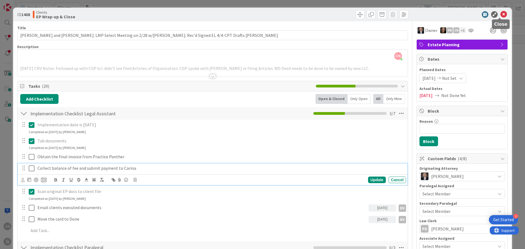
click at [500, 16] on icon at bounding box center [503, 14] width 7 height 7
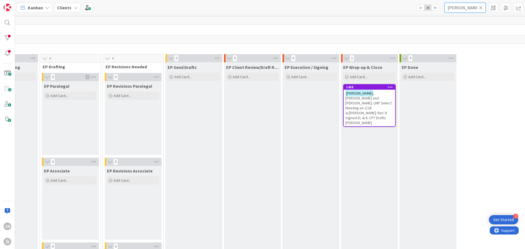
drag, startPoint x: 470, startPoint y: 8, endPoint x: 425, endPoint y: 11, distance: 44.7
click at [426, 11] on div "Kanban Clients 1x 2x 3x deangelis" at bounding box center [270, 7] width 510 height 15
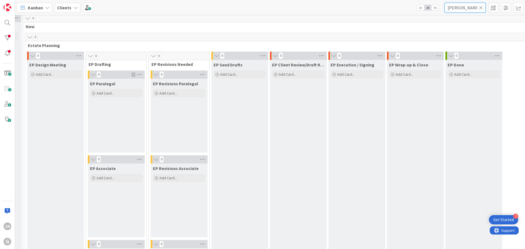
scroll to position [0, 53]
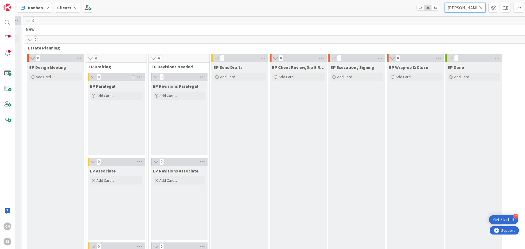
type input "pat campbell"
click at [482, 8] on icon at bounding box center [481, 7] width 4 height 5
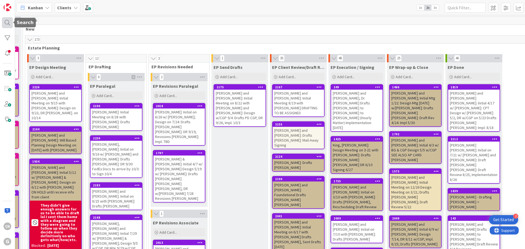
click at [5, 25] on div at bounding box center [7, 22] width 11 height 11
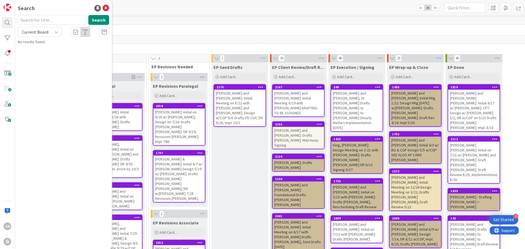
click at [39, 19] on input "text" at bounding box center [52, 20] width 68 height 10
type input "pat campbell"
click at [100, 21] on button "Search" at bounding box center [98, 20] width 21 height 10
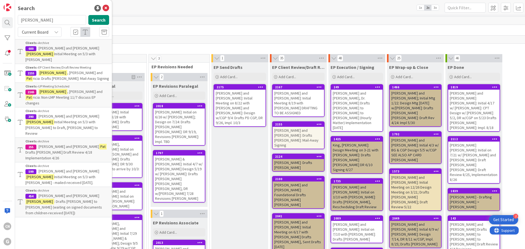
click at [67, 70] on span ", Richard and" at bounding box center [84, 72] width 35 height 5
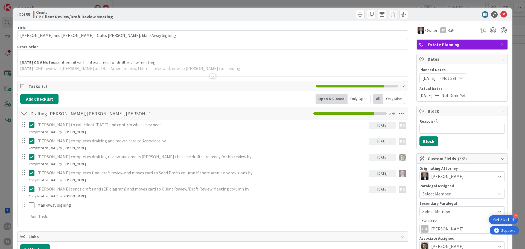
click at [211, 77] on div at bounding box center [213, 76] width 6 height 4
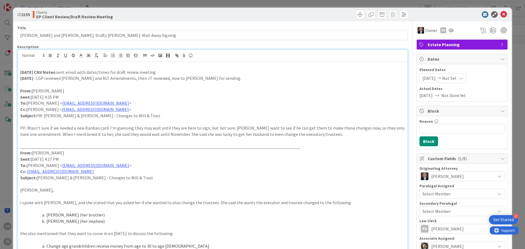
click at [44, 66] on p at bounding box center [212, 66] width 385 height 6
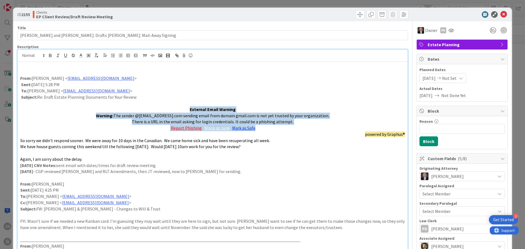
drag, startPoint x: 286, startPoint y: 130, endPoint x: 105, endPoint y: 107, distance: 182.5
click at [107, 107] on div "From: Pat Campbell < pgildea54@gmail.com > Sent: Friday, September 19, 2025 5:2…" at bounding box center [213, 227] width 390 height 330
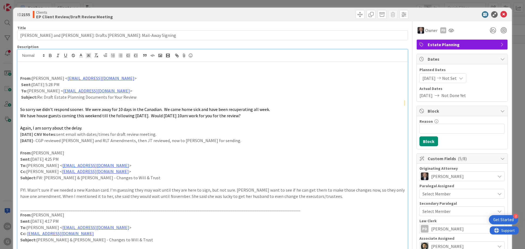
click at [89, 127] on p "Again, I am sorry about the delay." at bounding box center [212, 128] width 385 height 6
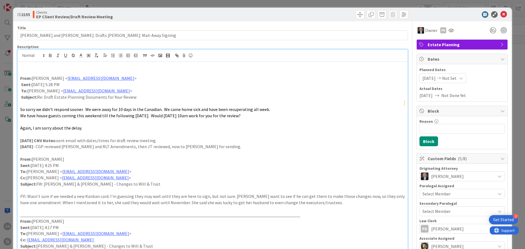
drag, startPoint x: 101, startPoint y: 85, endPoint x: 14, endPoint y: 86, distance: 87.8
click at [49, 56] on icon "button" at bounding box center [50, 56] width 2 height 1
click at [32, 74] on p at bounding box center [212, 72] width 385 height 6
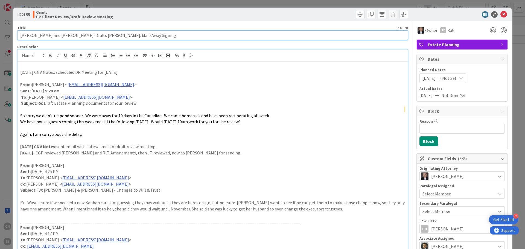
click at [117, 36] on input "[PERSON_NAME] and [PERSON_NAME]: Drafts [PERSON_NAME]: Mail-Away Signing" at bounding box center [212, 35] width 391 height 10
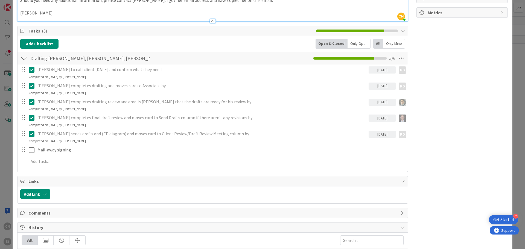
scroll to position [352, 0]
type input "Campbell, Richard and Patricia: Drafts Paul Chris Joel, DR Meeting 9.29, Mail-A…"
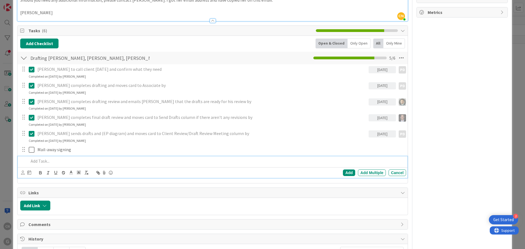
click at [39, 161] on p at bounding box center [216, 161] width 375 height 6
click at [23, 174] on icon at bounding box center [23, 173] width 4 height 4
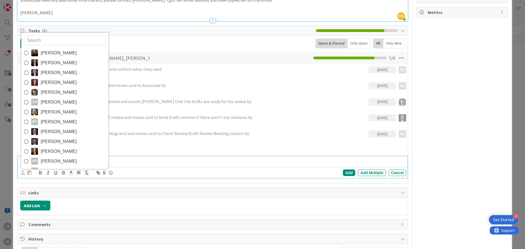
click at [50, 104] on span "[PERSON_NAME]" at bounding box center [59, 102] width 36 height 8
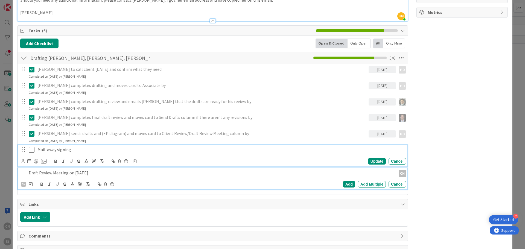
click at [31, 151] on icon at bounding box center [32, 150] width 6 height 7
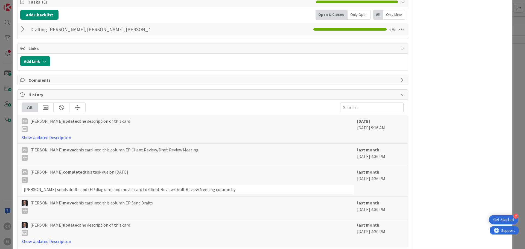
scroll to position [381, 0]
click at [22, 31] on div at bounding box center [23, 29] width 7 height 10
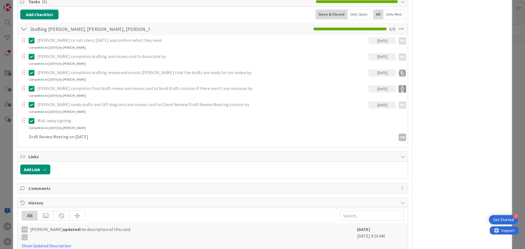
click at [33, 120] on icon at bounding box center [32, 121] width 6 height 7
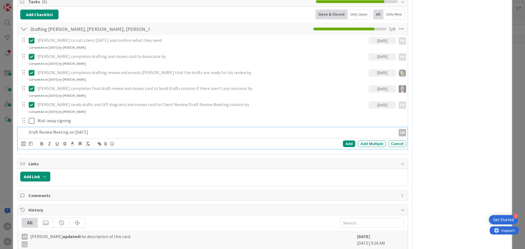
click at [26, 143] on div "Draft Review Meeting on 9.29.25 CN CN Add Add Multiple Cancel" at bounding box center [213, 138] width 390 height 22
click at [25, 145] on div "CN" at bounding box center [23, 143] width 5 height 5
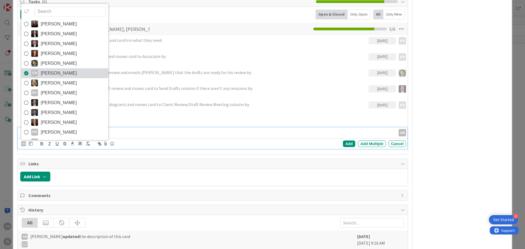
click at [61, 75] on span "[PERSON_NAME]" at bounding box center [59, 73] width 36 height 8
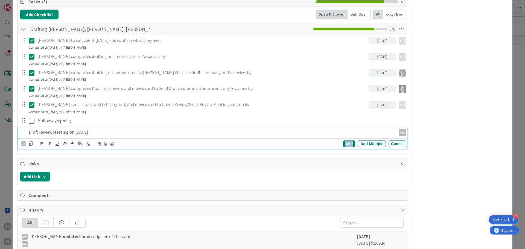
click at [346, 143] on div "Add" at bounding box center [349, 144] width 12 height 7
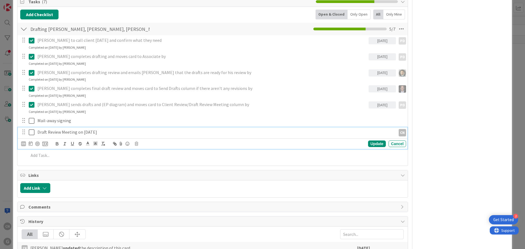
click at [31, 133] on icon at bounding box center [32, 132] width 6 height 7
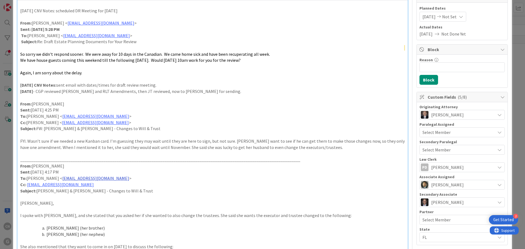
scroll to position [0, 0]
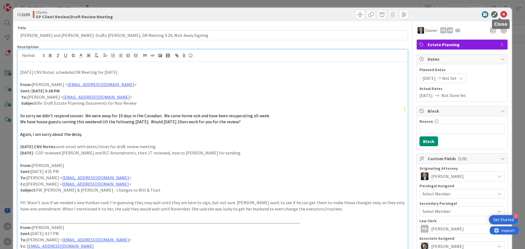
click at [501, 15] on icon at bounding box center [503, 14] width 7 height 7
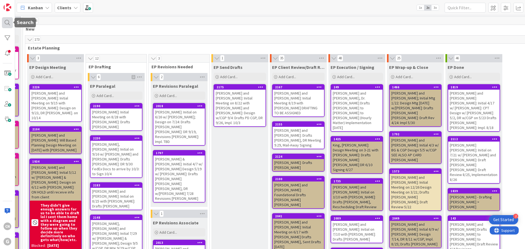
click at [5, 24] on div at bounding box center [7, 22] width 11 height 11
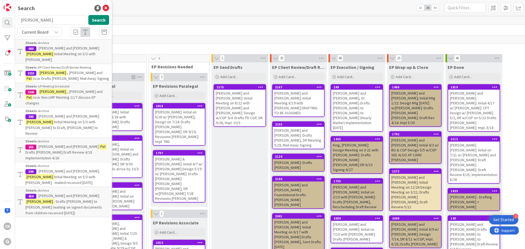
click at [67, 70] on span ", Richard and" at bounding box center [84, 72] width 35 height 5
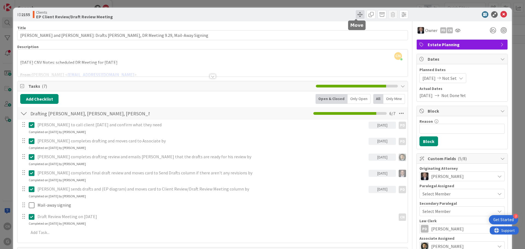
click at [356, 16] on span at bounding box center [360, 14] width 9 height 9
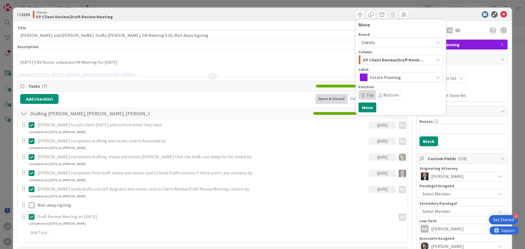
click at [415, 60] on span "EP Client Review/Draft Review Meeting" at bounding box center [394, 59] width 63 height 7
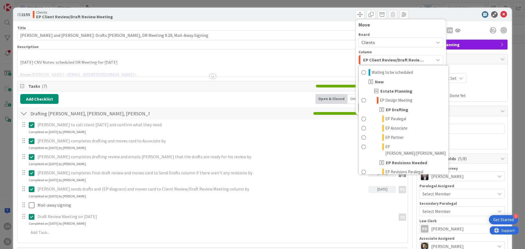
click at [454, 17] on div at bounding box center [459, 14] width 97 height 7
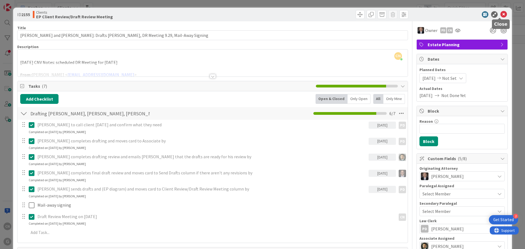
click at [501, 14] on icon at bounding box center [503, 14] width 7 height 7
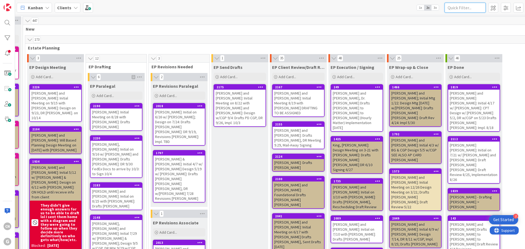
click at [459, 7] on input "text" at bounding box center [465, 8] width 41 height 10
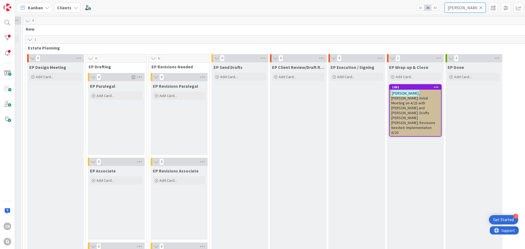
type input "upchurch"
click at [418, 102] on span ", Chelsea: Initial Meeting on 4/25 with Brad and Chris: Drafts Amanda Joel Bobb…" at bounding box center [413, 113] width 44 height 44
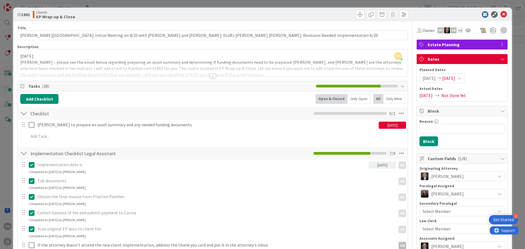
click at [211, 77] on div at bounding box center [213, 76] width 6 height 4
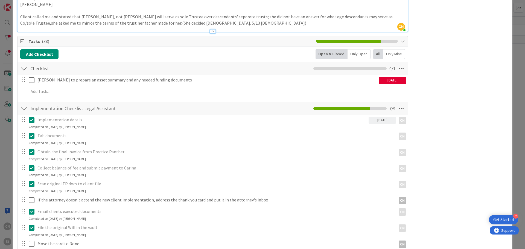
scroll to position [465, 0]
